Goal: Find specific page/section: Find specific page/section

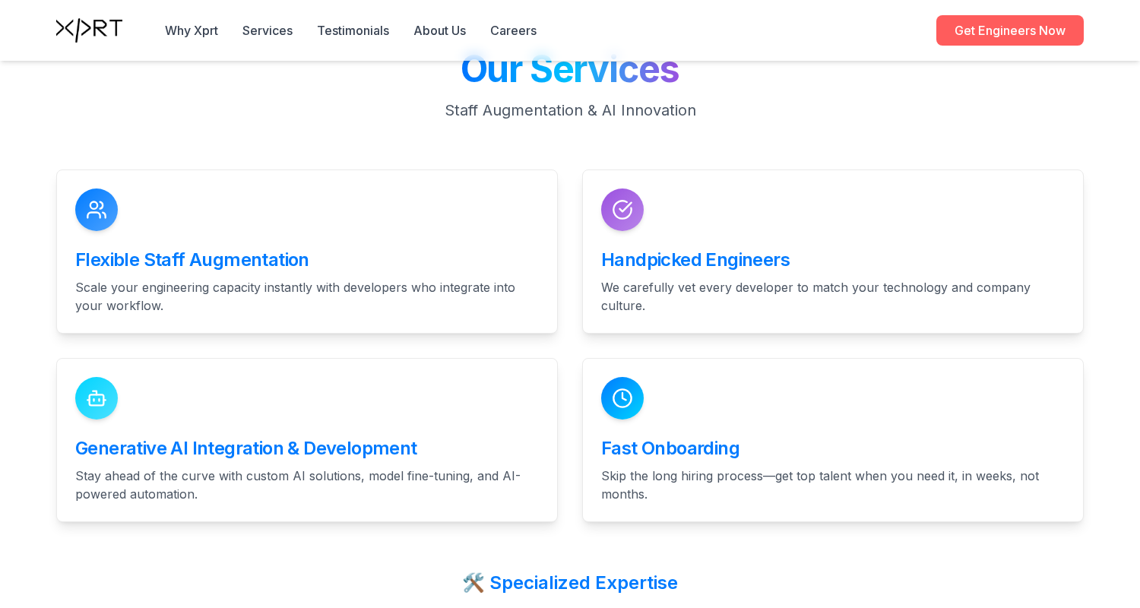
scroll to position [3092, 0]
